Goal: Information Seeking & Learning: Learn about a topic

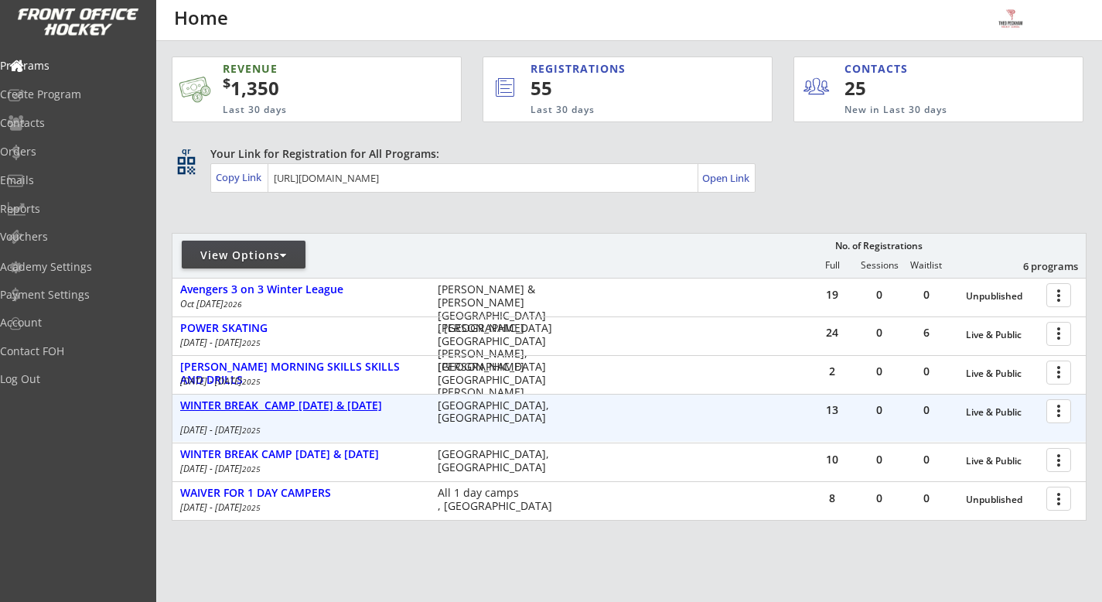
click at [324, 407] on div "WINTER BREAK CAMP [DATE] & [DATE]" at bounding box center [300, 405] width 241 height 13
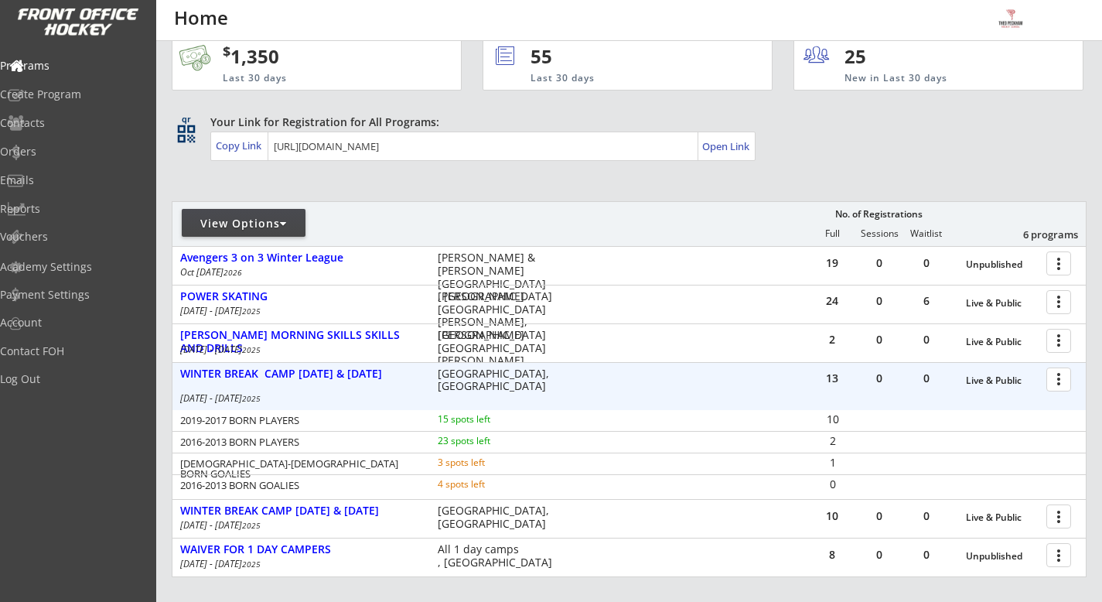
scroll to position [33, 0]
click at [319, 371] on div "WINTER BREAK CAMP [DATE] & [DATE]" at bounding box center [300, 372] width 241 height 13
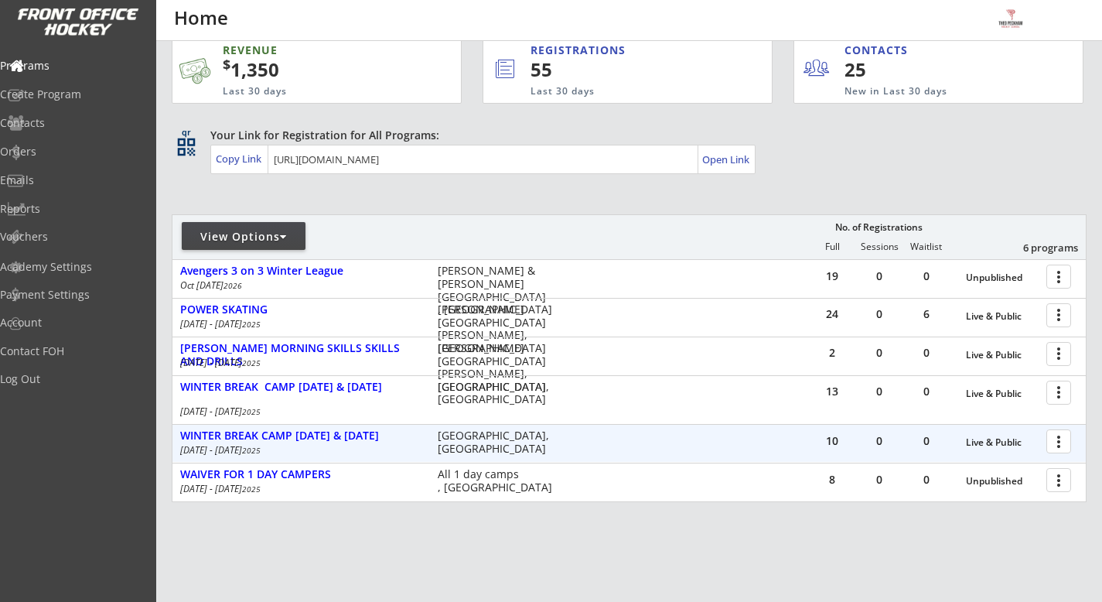
scroll to position [9, 0]
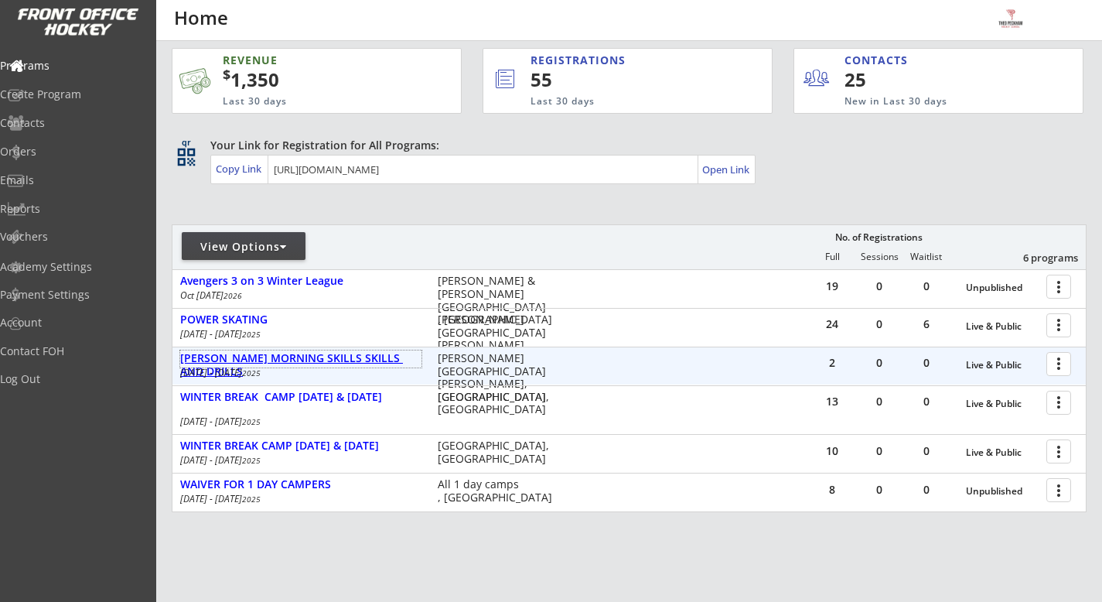
click at [381, 363] on div "[PERSON_NAME] MORNING SKILLS SKILLS AND DRILLS" at bounding box center [300, 365] width 241 height 26
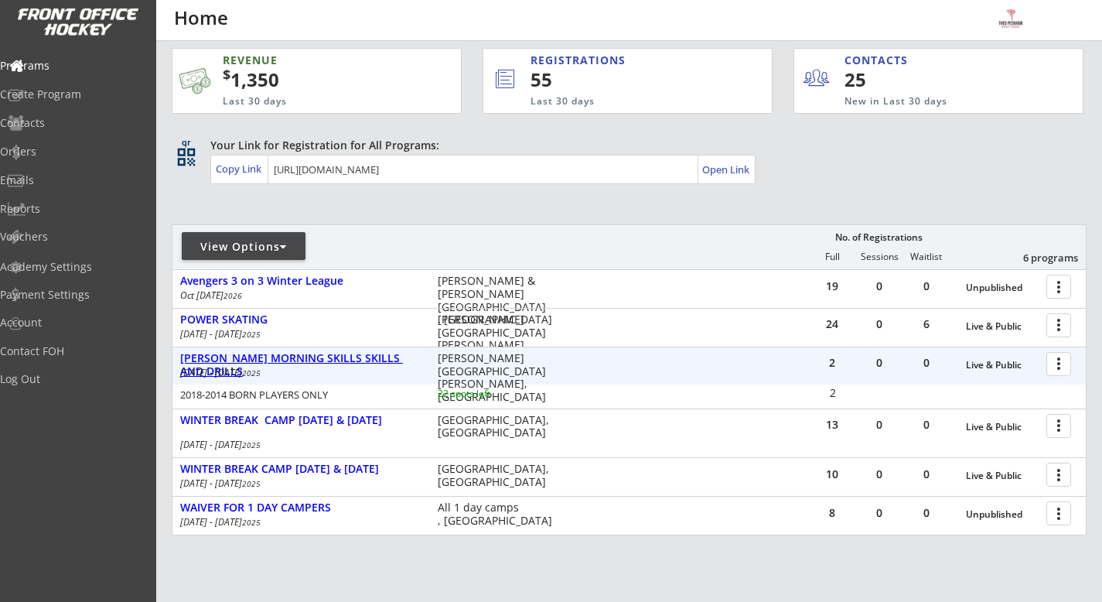
click at [381, 363] on div "[PERSON_NAME] MORNING SKILLS SKILLS AND DRILLS" at bounding box center [300, 365] width 241 height 26
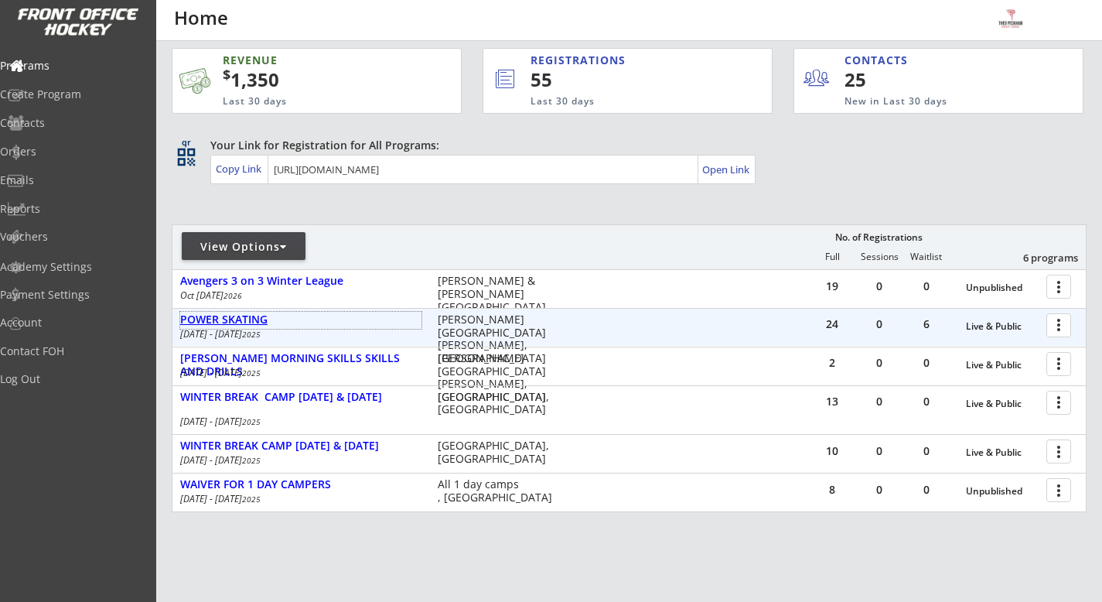
click at [258, 316] on div "POWER SKATING" at bounding box center [300, 319] width 241 height 13
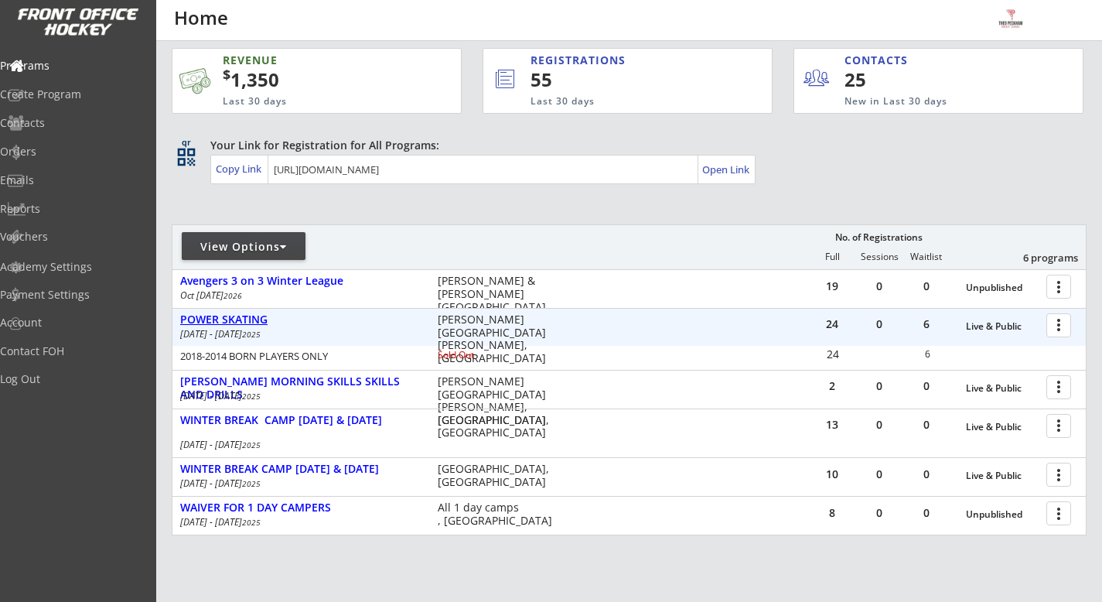
click at [258, 316] on div "POWER SKATING" at bounding box center [300, 319] width 241 height 13
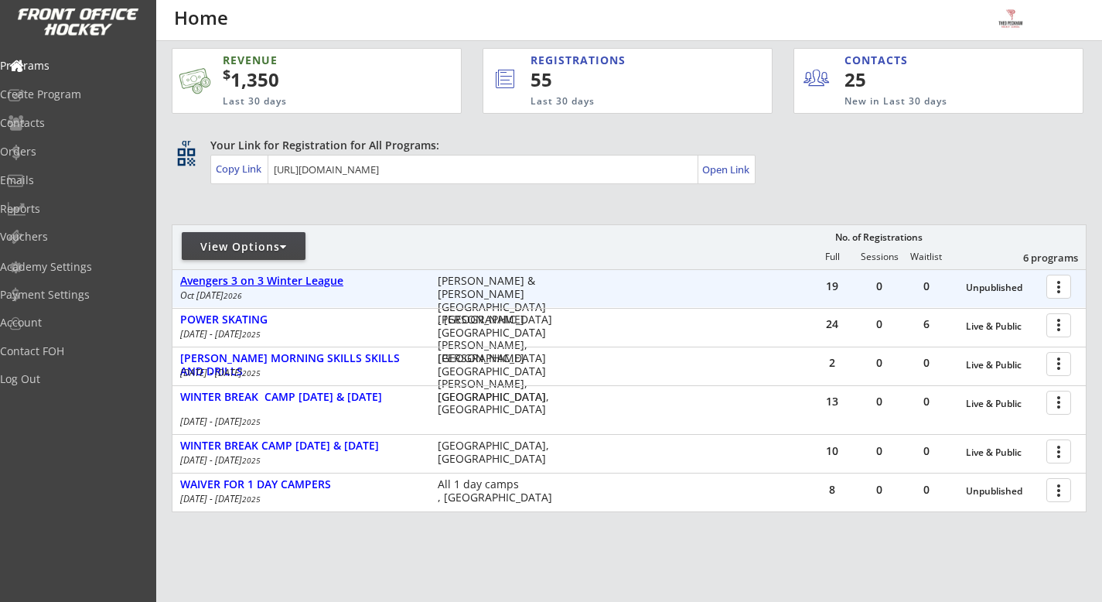
click at [299, 279] on div "Avengers 3 on 3 Winter League" at bounding box center [300, 281] width 241 height 13
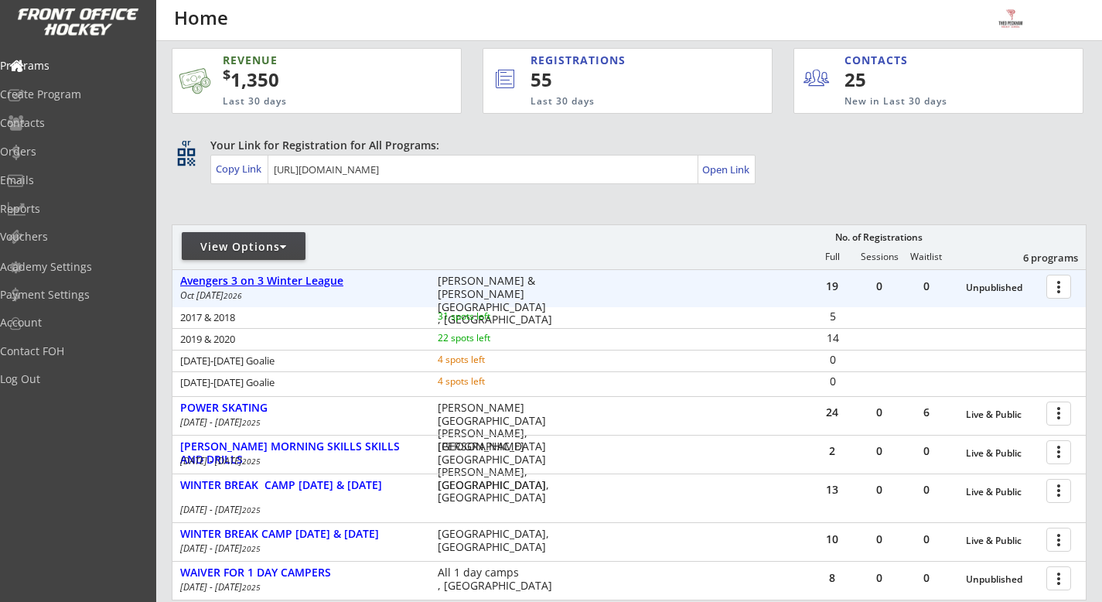
click at [299, 279] on div "Avengers 3 on 3 Winter League" at bounding box center [300, 281] width 241 height 13
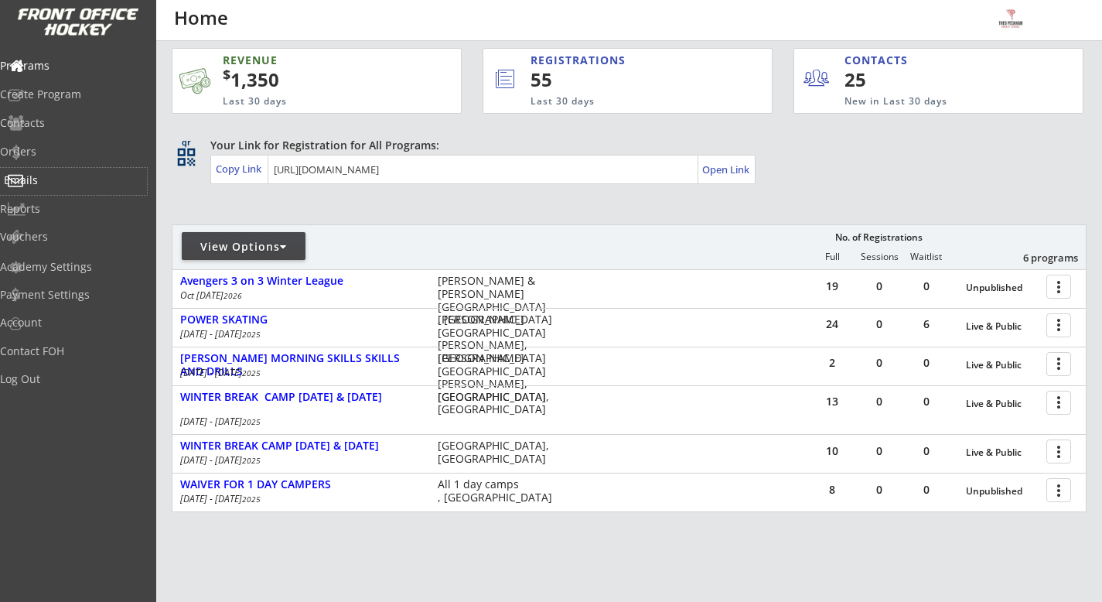
click at [79, 179] on div "Emails" at bounding box center [73, 180] width 139 height 11
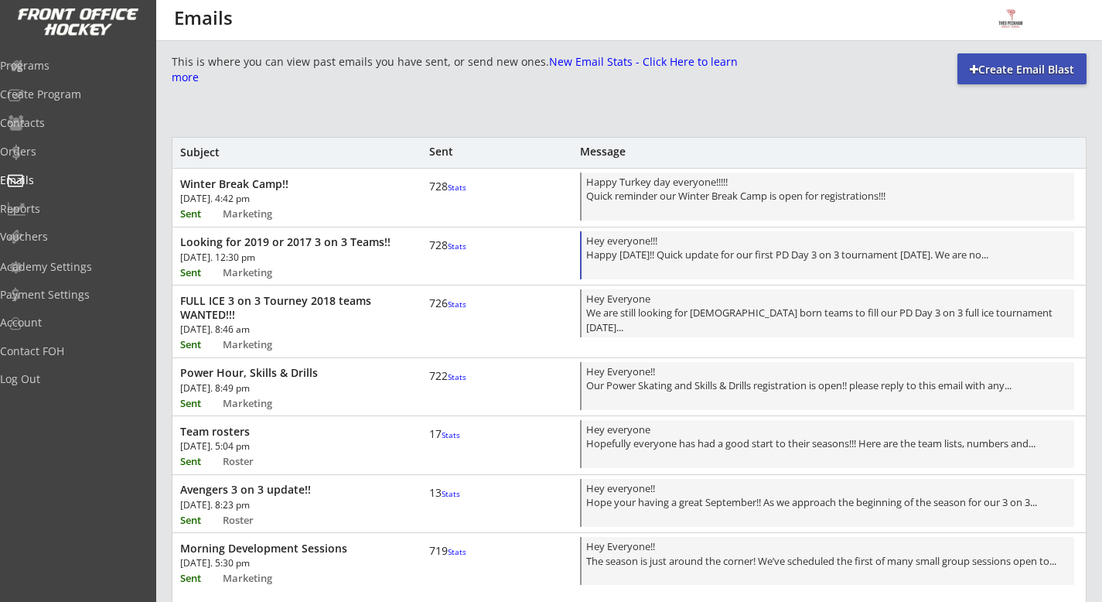
click at [808, 267] on div "Hey everyone!!! Happy [DATE]!! Quick update for our first PD Day 3 on 3 tournam…" at bounding box center [827, 257] width 483 height 46
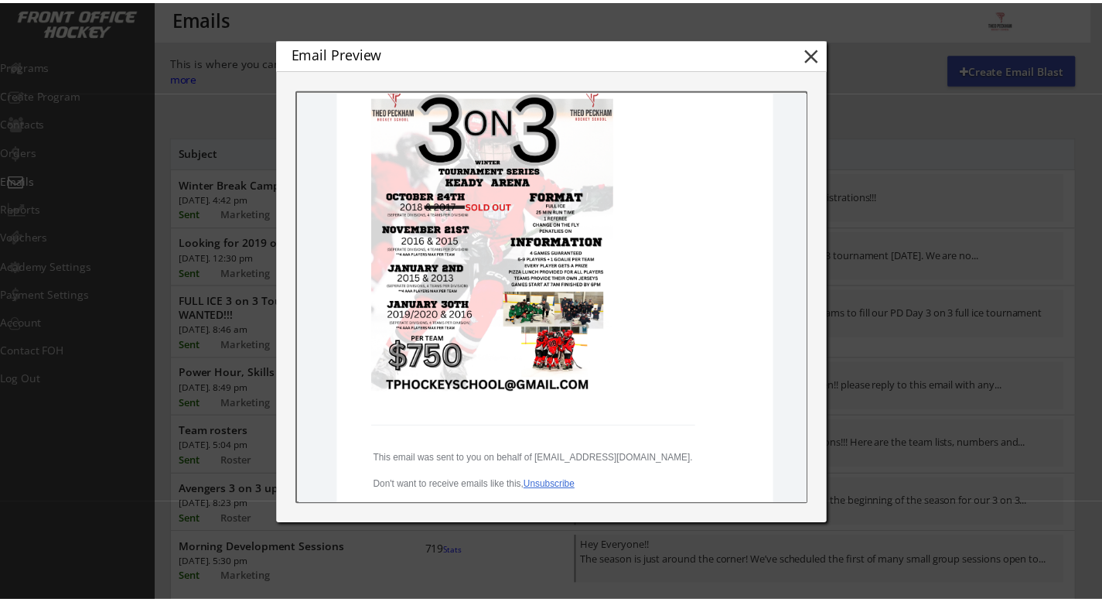
scroll to position [575, 0]
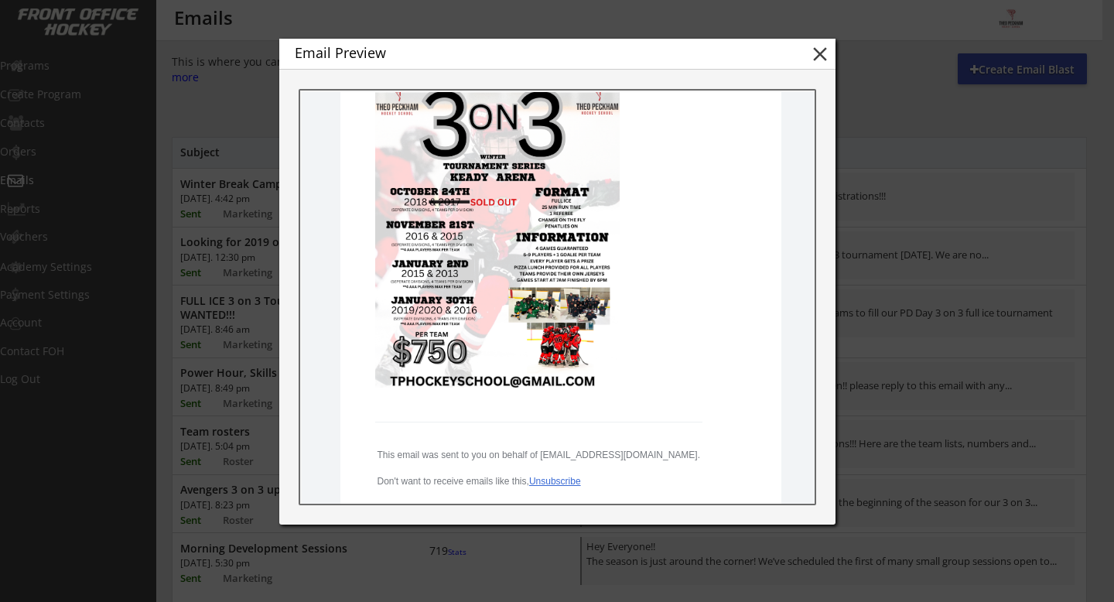
click at [814, 47] on button "close" at bounding box center [819, 54] width 23 height 23
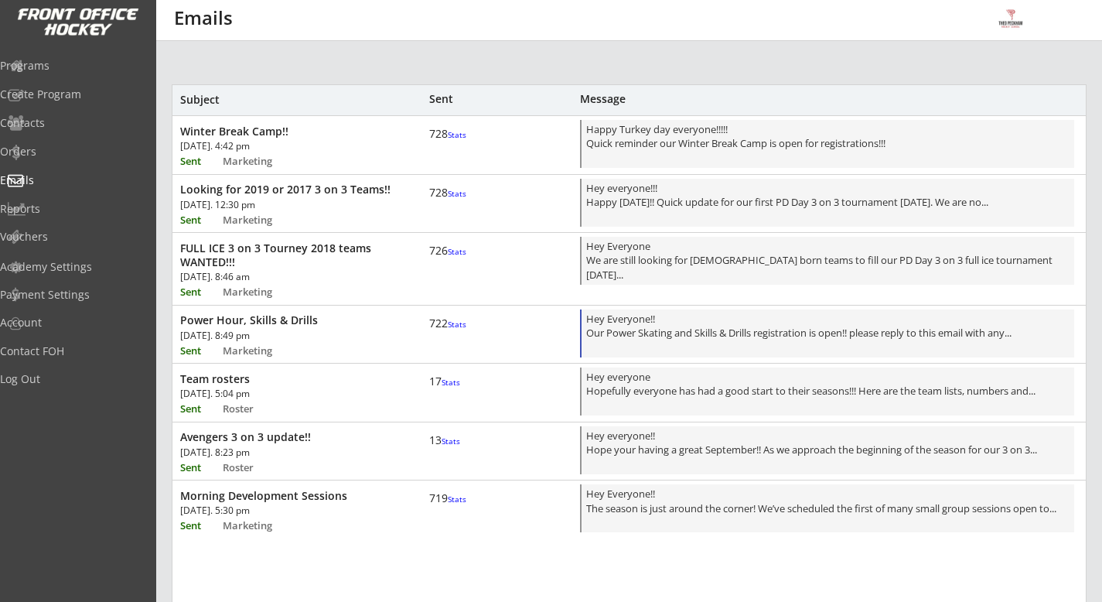
scroll to position [56, 0]
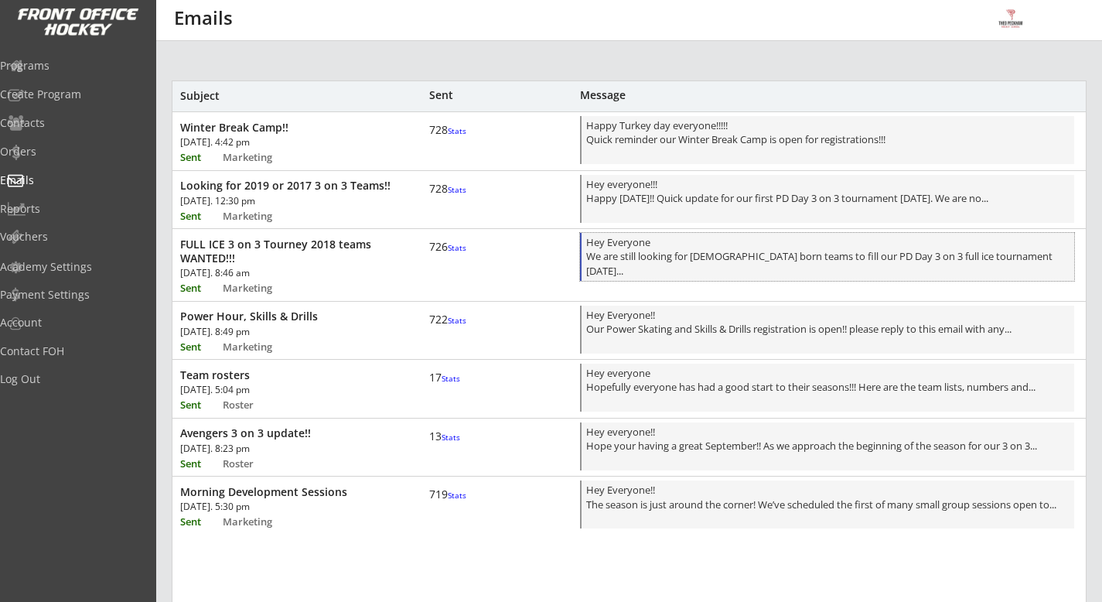
click at [748, 248] on div "Hey Everyone We are still looking for [DEMOGRAPHIC_DATA] born teams to fill our…" at bounding box center [827, 258] width 483 height 46
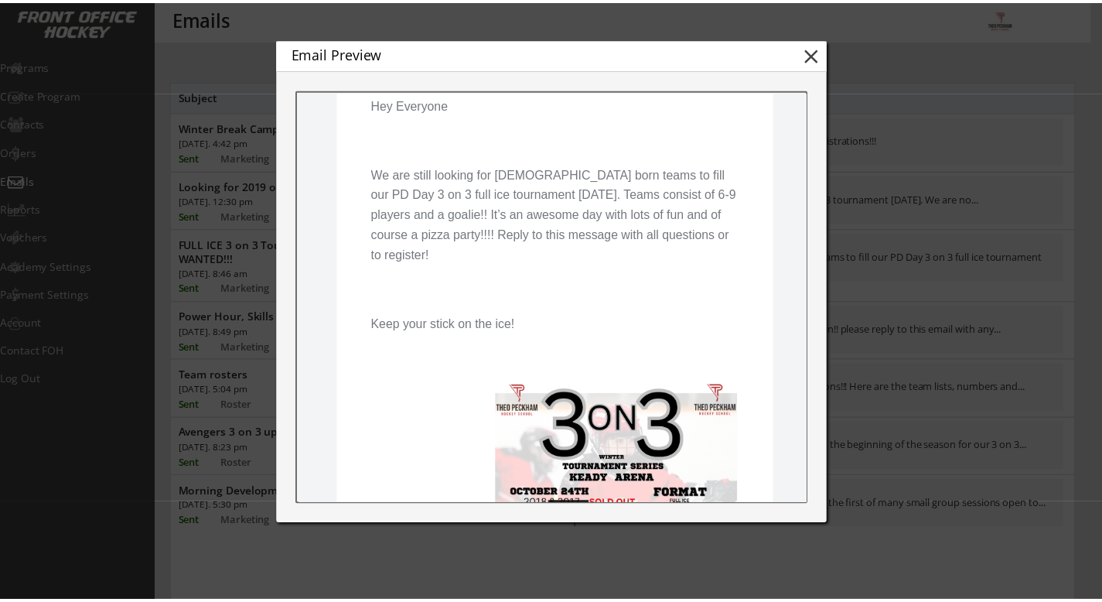
scroll to position [254, 0]
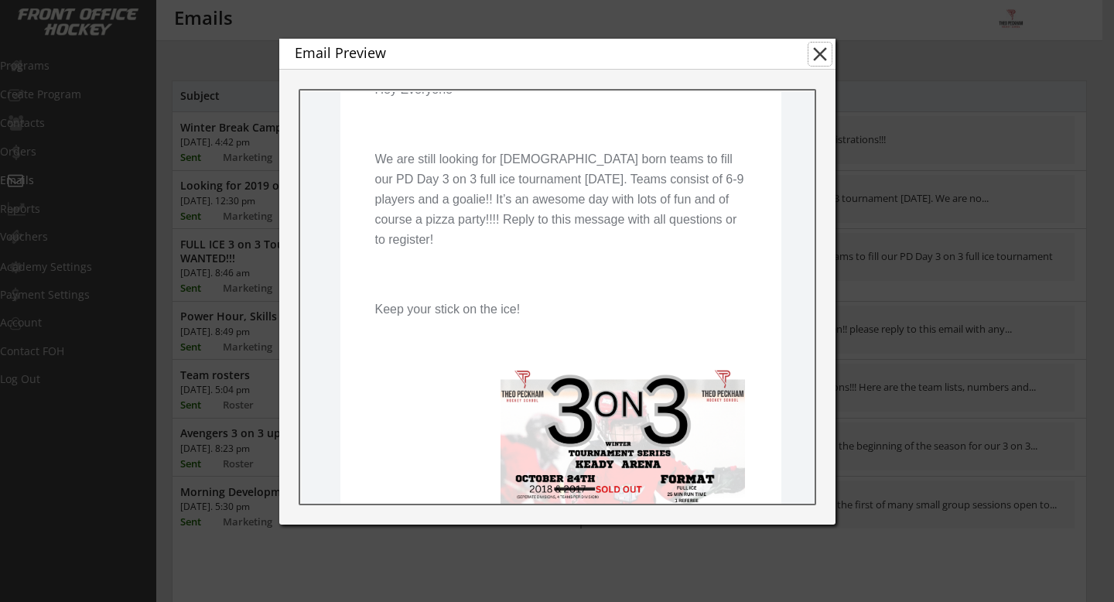
click at [816, 56] on button "close" at bounding box center [819, 54] width 23 height 23
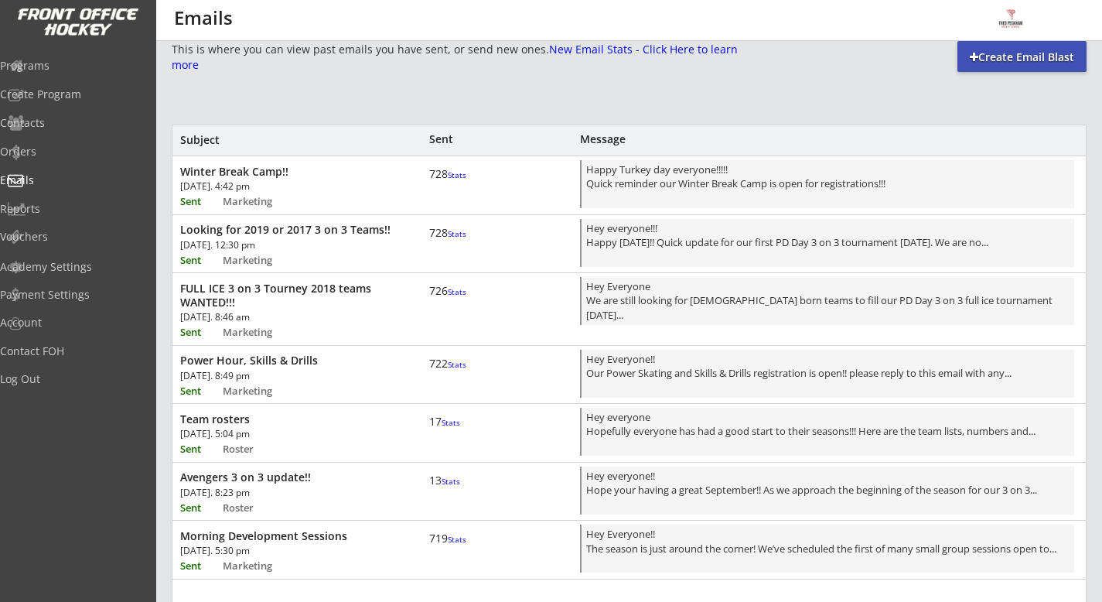
scroll to position [12, 0]
click at [749, 200] on div "Happy Turkey day everyone!!!!! Quick reminder our Winter Break Camp is open for…" at bounding box center [827, 186] width 483 height 46
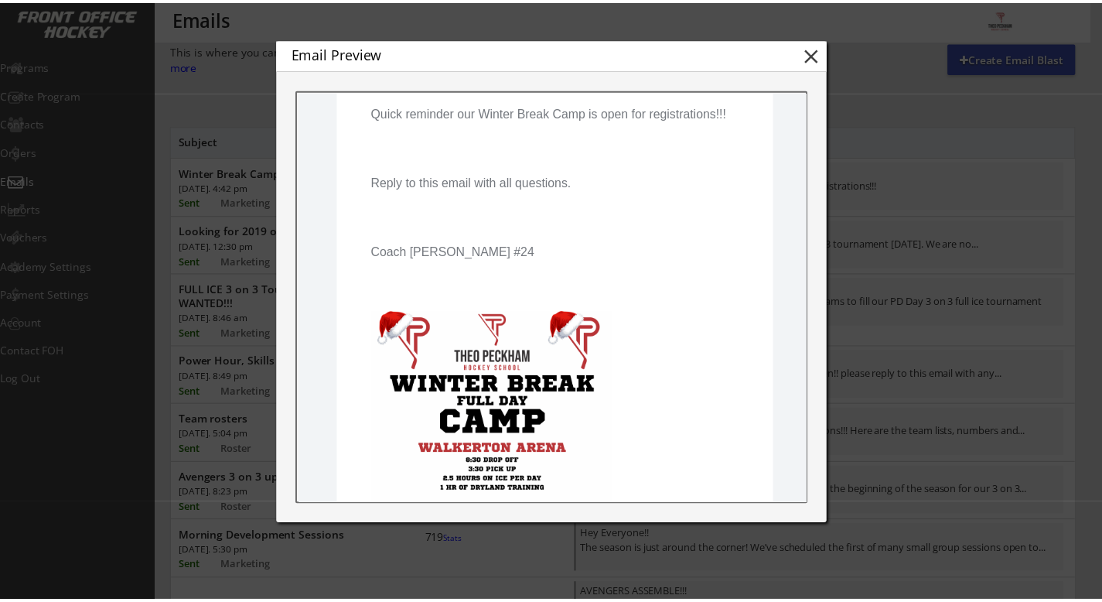
scroll to position [127, 0]
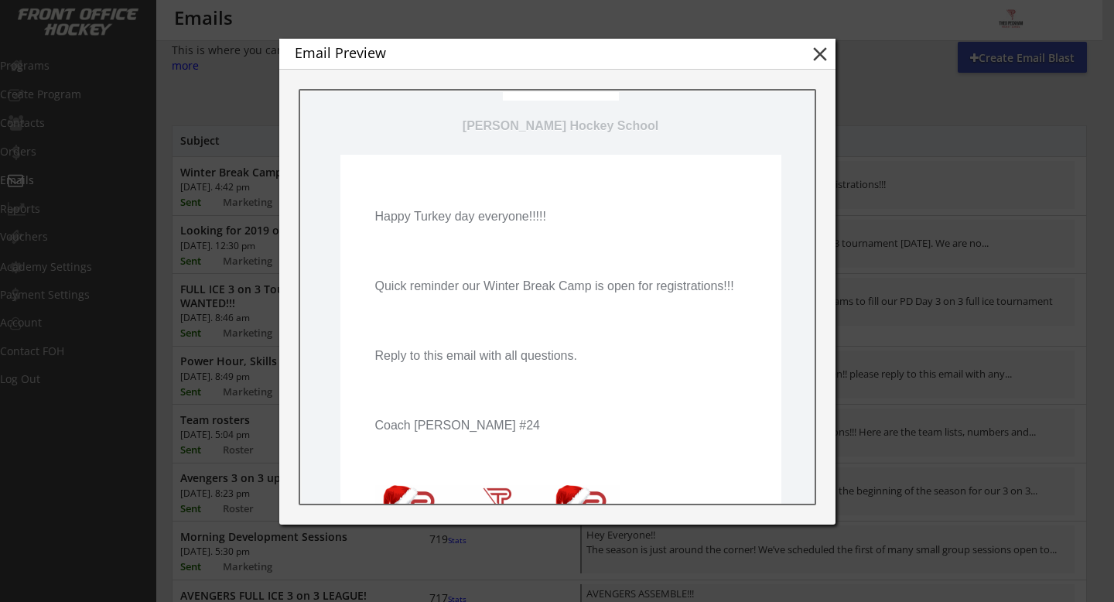
click at [818, 53] on button "close" at bounding box center [819, 54] width 23 height 23
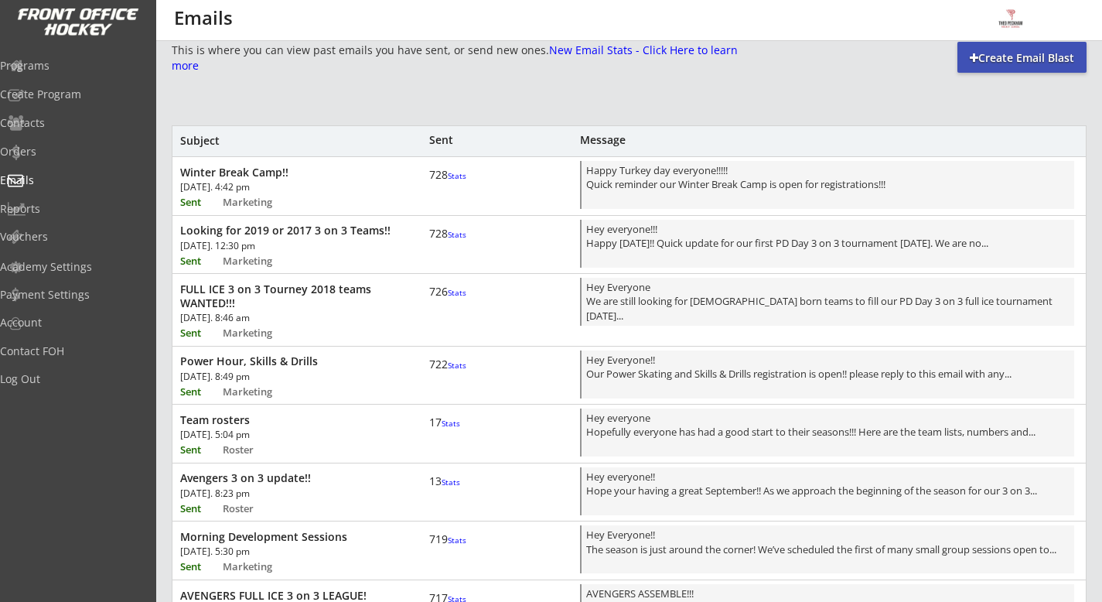
scroll to position [0, 0]
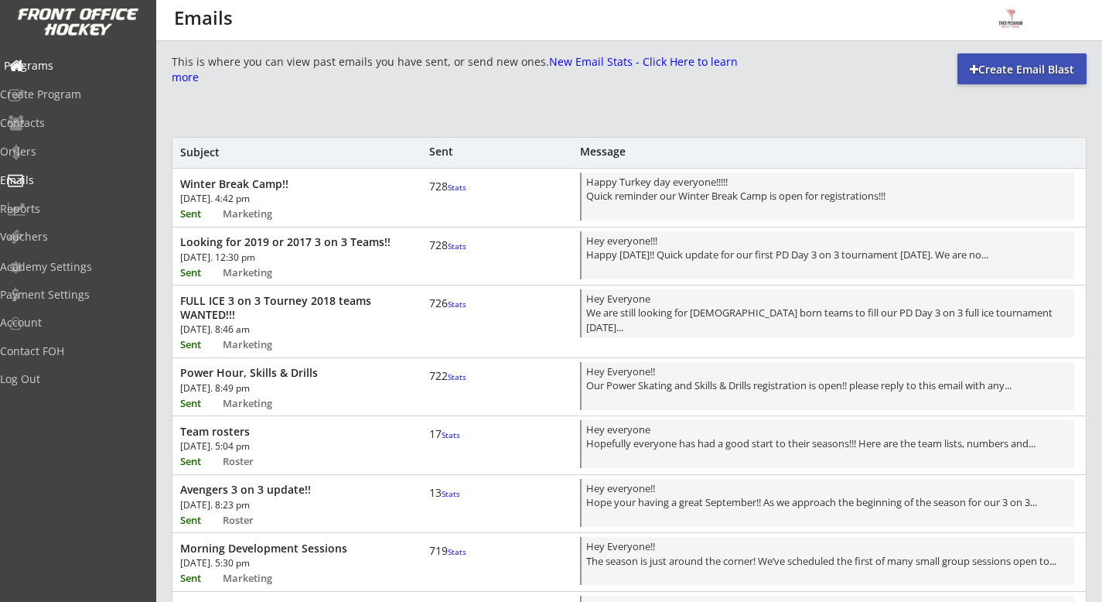
click at [99, 69] on div "Programs" at bounding box center [73, 65] width 139 height 11
